Goal: Navigation & Orientation: Understand site structure

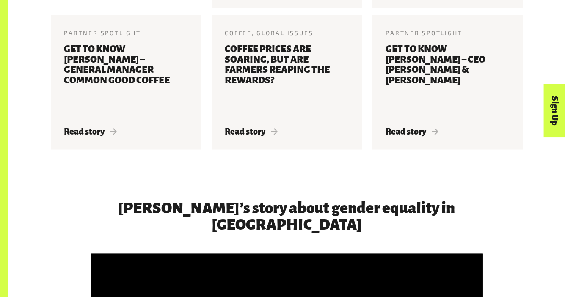
scroll to position [1100, 0]
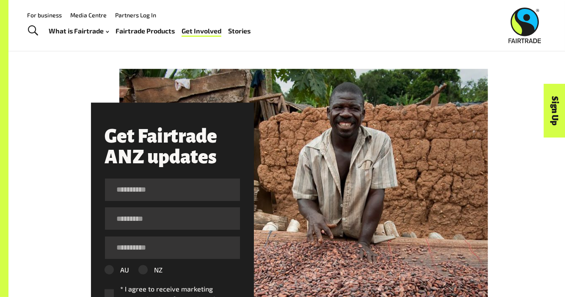
scroll to position [1058, 0]
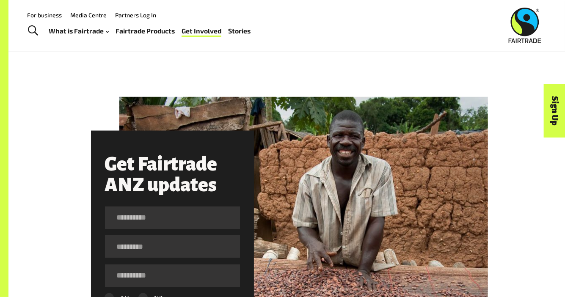
click at [140, 30] on link "Fairtrade Products" at bounding box center [144, 31] width 59 height 12
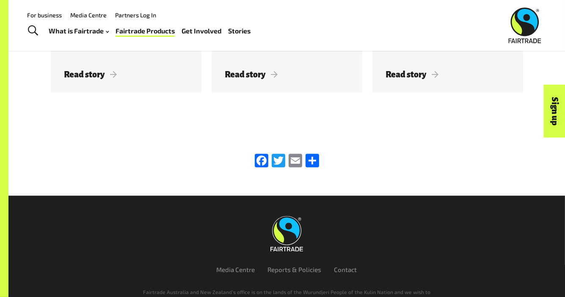
scroll to position [1227, 0]
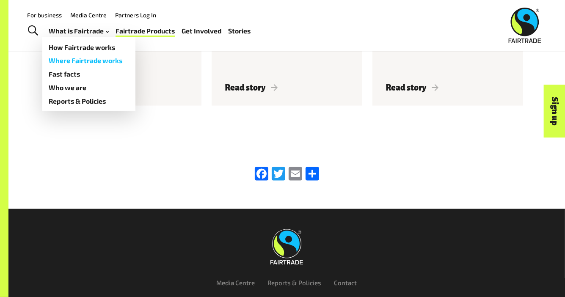
click at [72, 61] on link "Where Fairtrade works" at bounding box center [88, 61] width 93 height 14
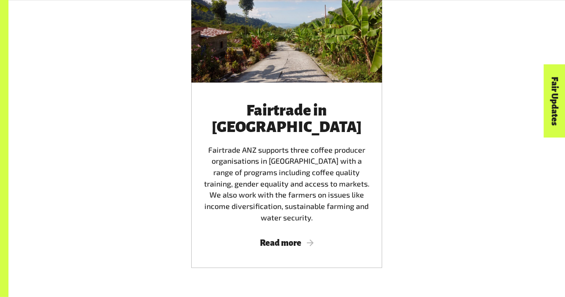
scroll to position [1692, 0]
